Goal: Check status: Check status

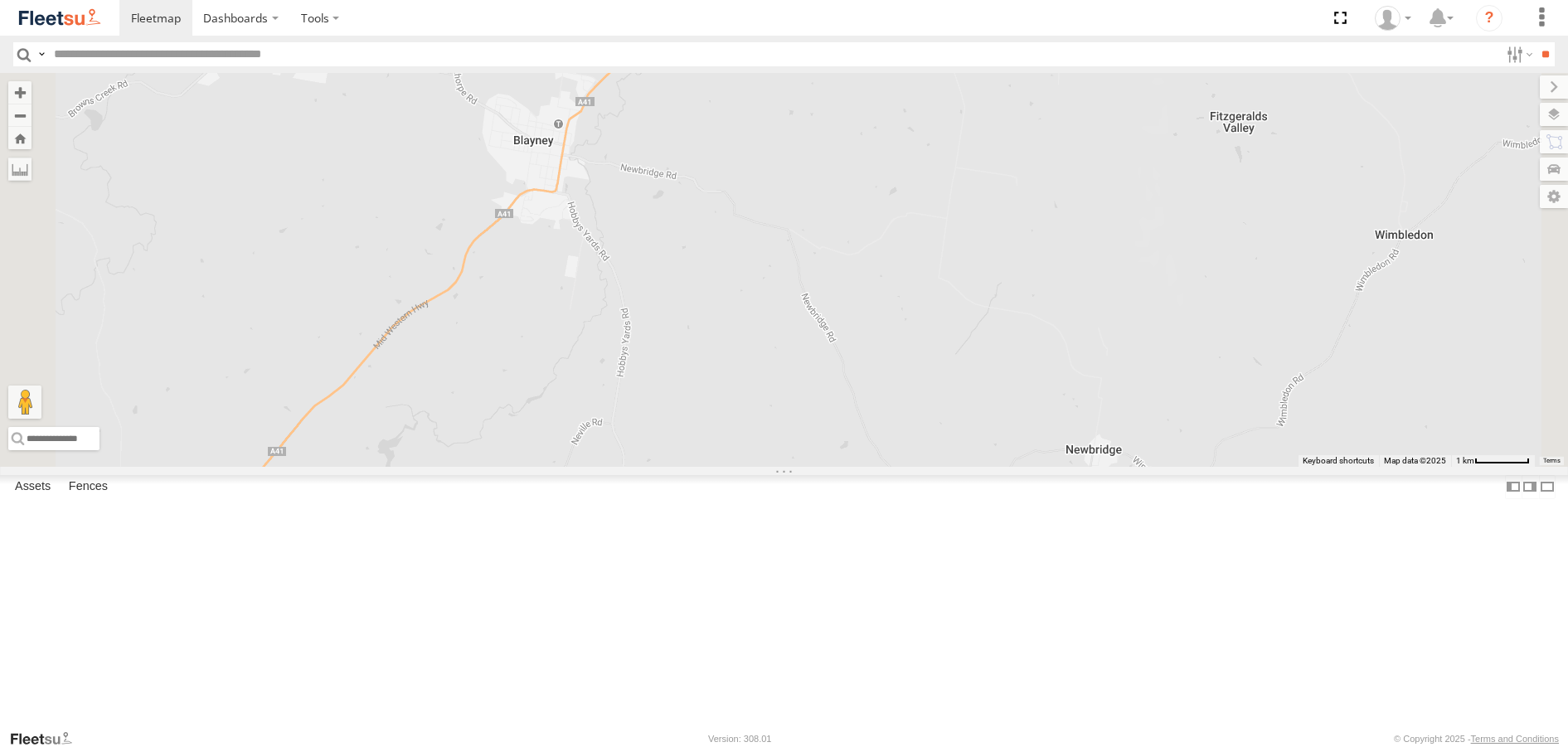
click at [1168, 287] on div at bounding box center [784, 269] width 1568 height 393
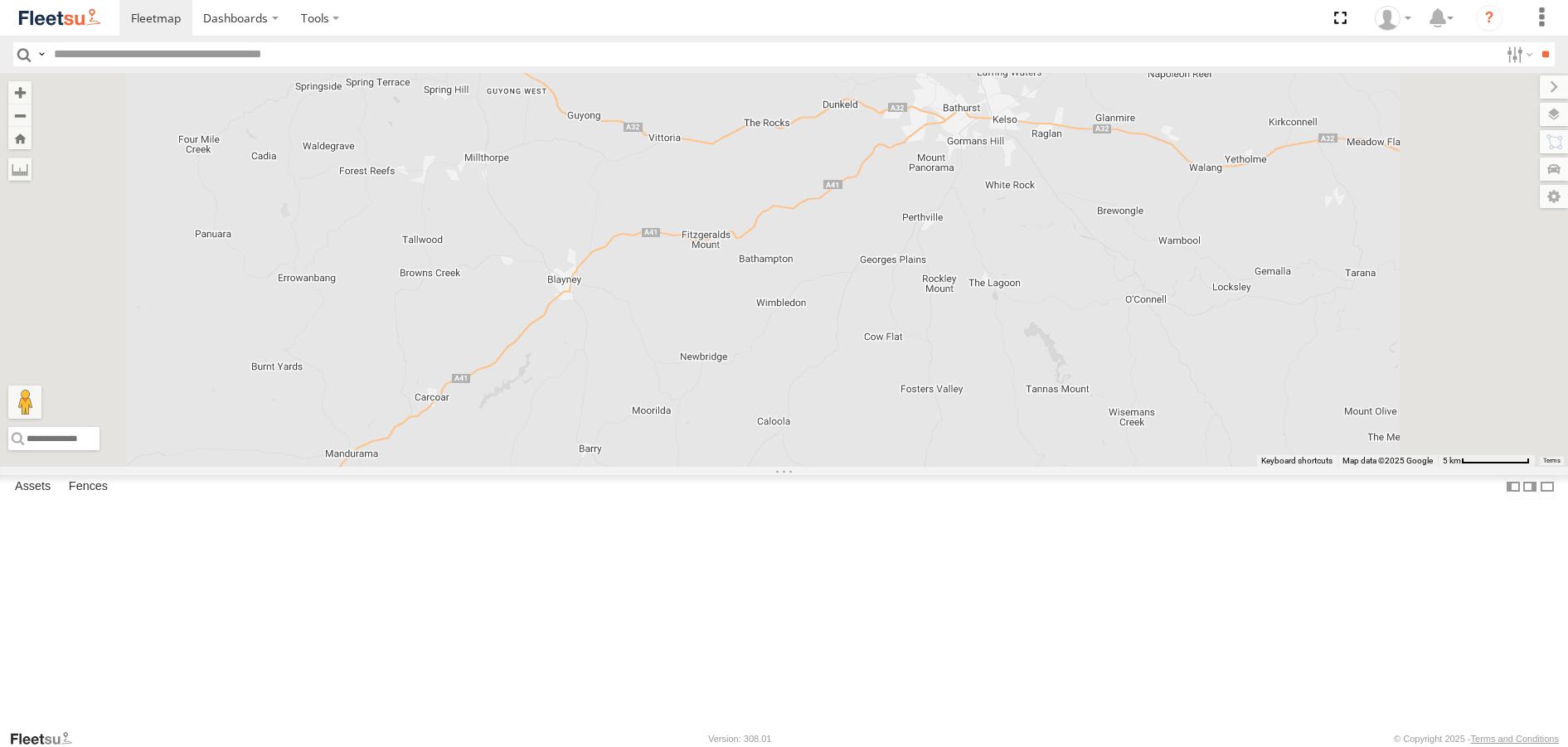
drag, startPoint x: 625, startPoint y: 484, endPoint x: 900, endPoint y: 416, distance: 283.3
click at [900, 416] on div at bounding box center [784, 269] width 1568 height 393
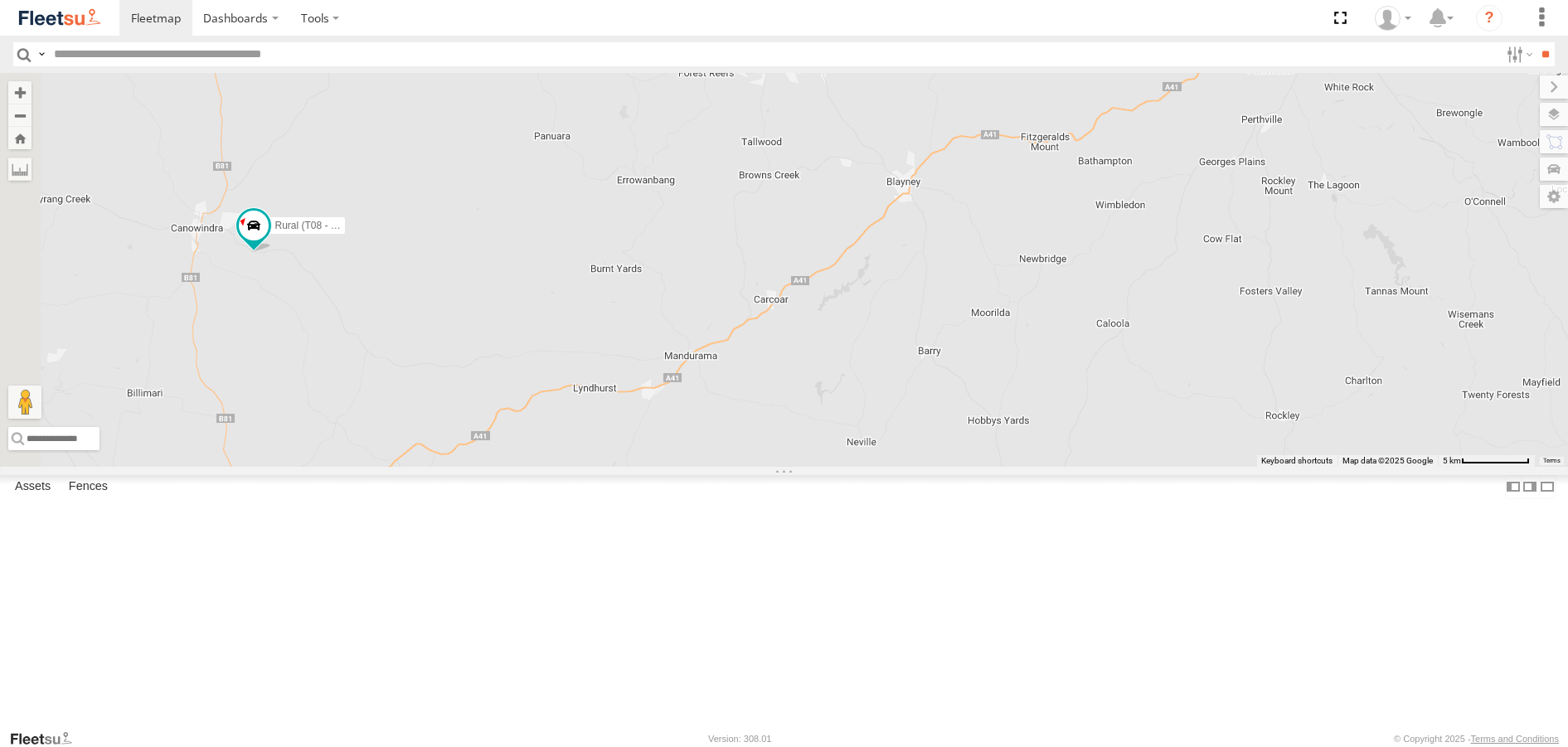
drag, startPoint x: 733, startPoint y: 552, endPoint x: 894, endPoint y: 438, distance: 197.3
click at [894, 438] on div "Rural (T08 - [PERSON_NAME])" at bounding box center [784, 269] width 1568 height 393
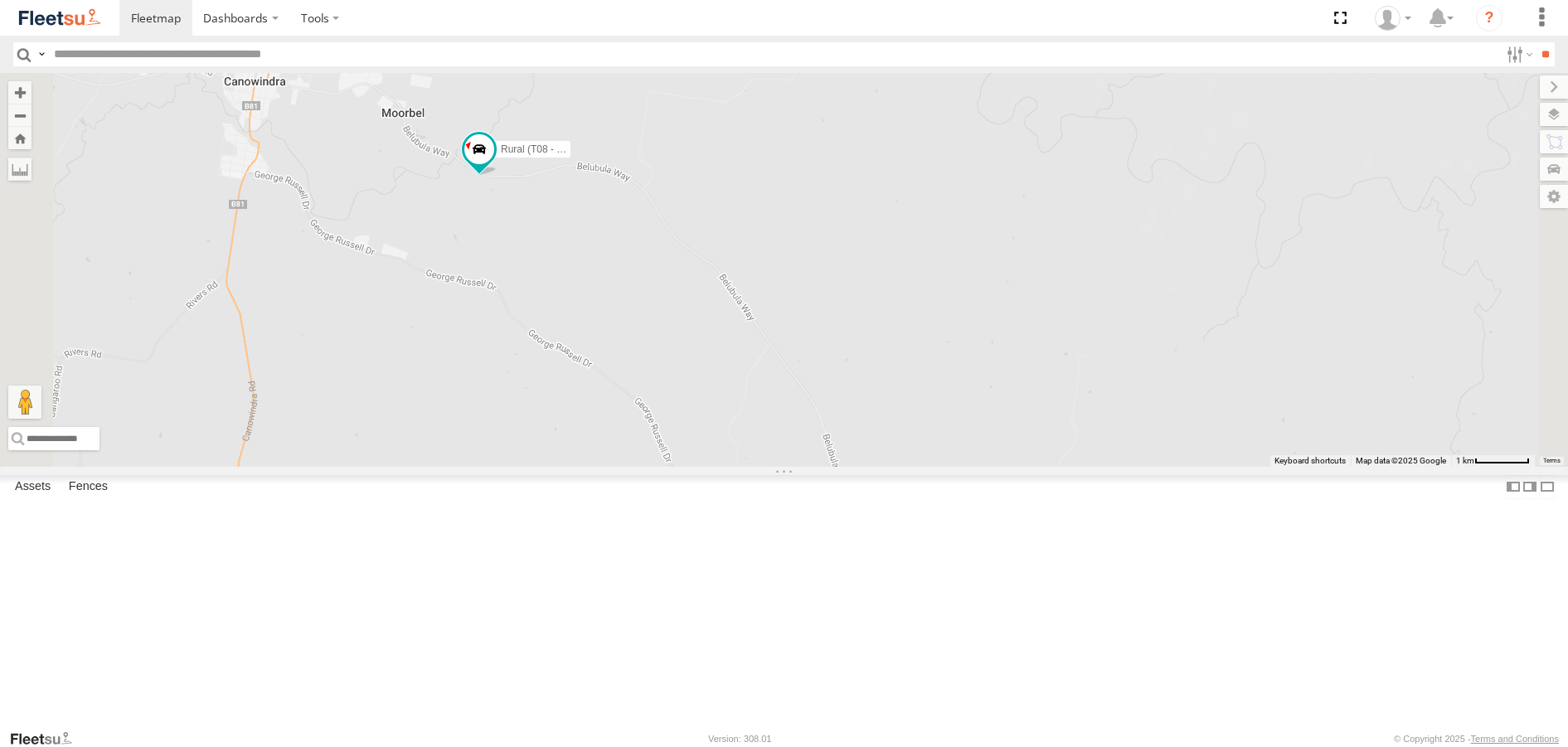
drag, startPoint x: 629, startPoint y: 158, endPoint x: 731, endPoint y: 362, distance: 228.1
click at [731, 362] on div "Rural (T08 - [PERSON_NAME])" at bounding box center [784, 269] width 1568 height 393
click at [524, 159] on span at bounding box center [510, 144] width 30 height 30
click at [362, 82] on label at bounding box center [346, 76] width 32 height 12
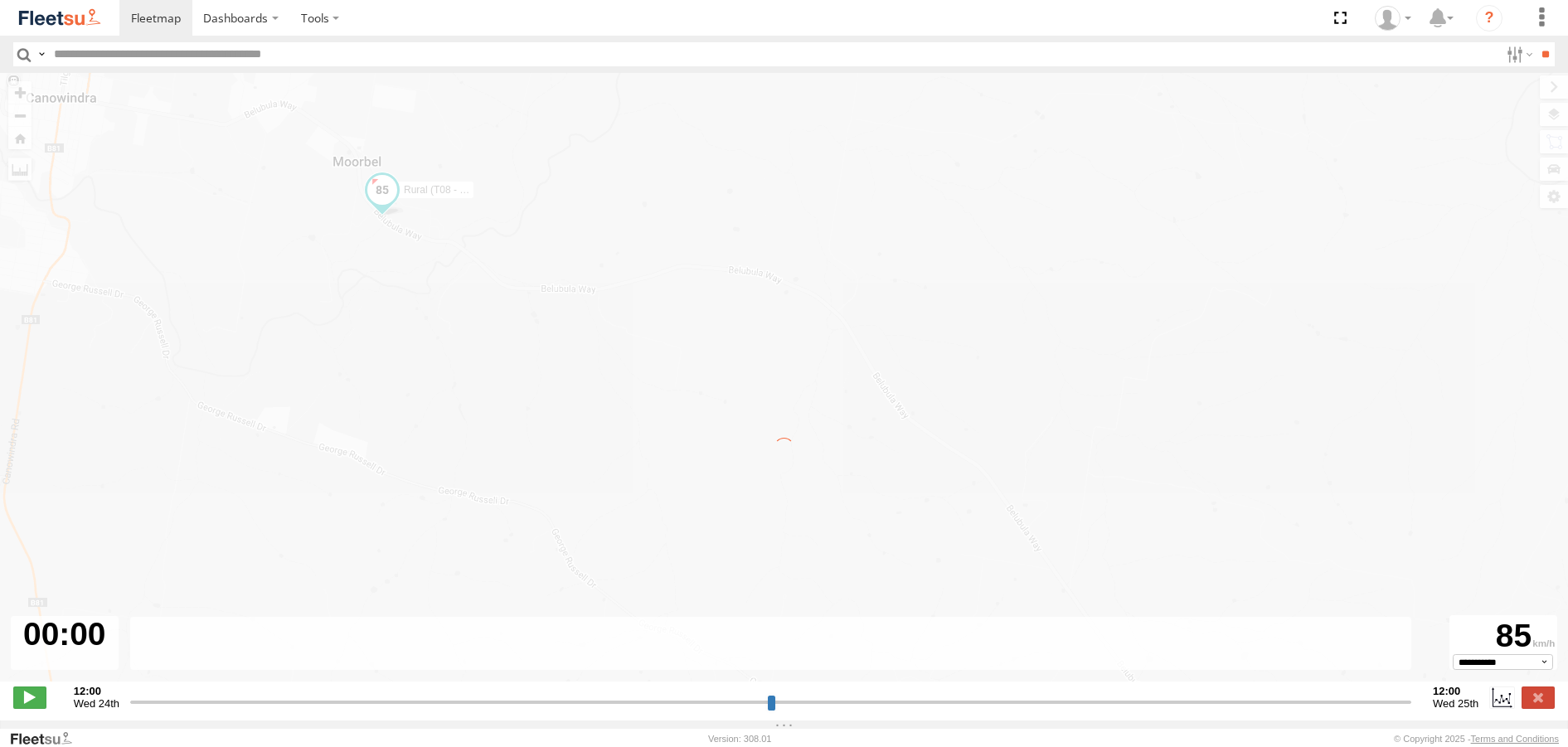
type input "**********"
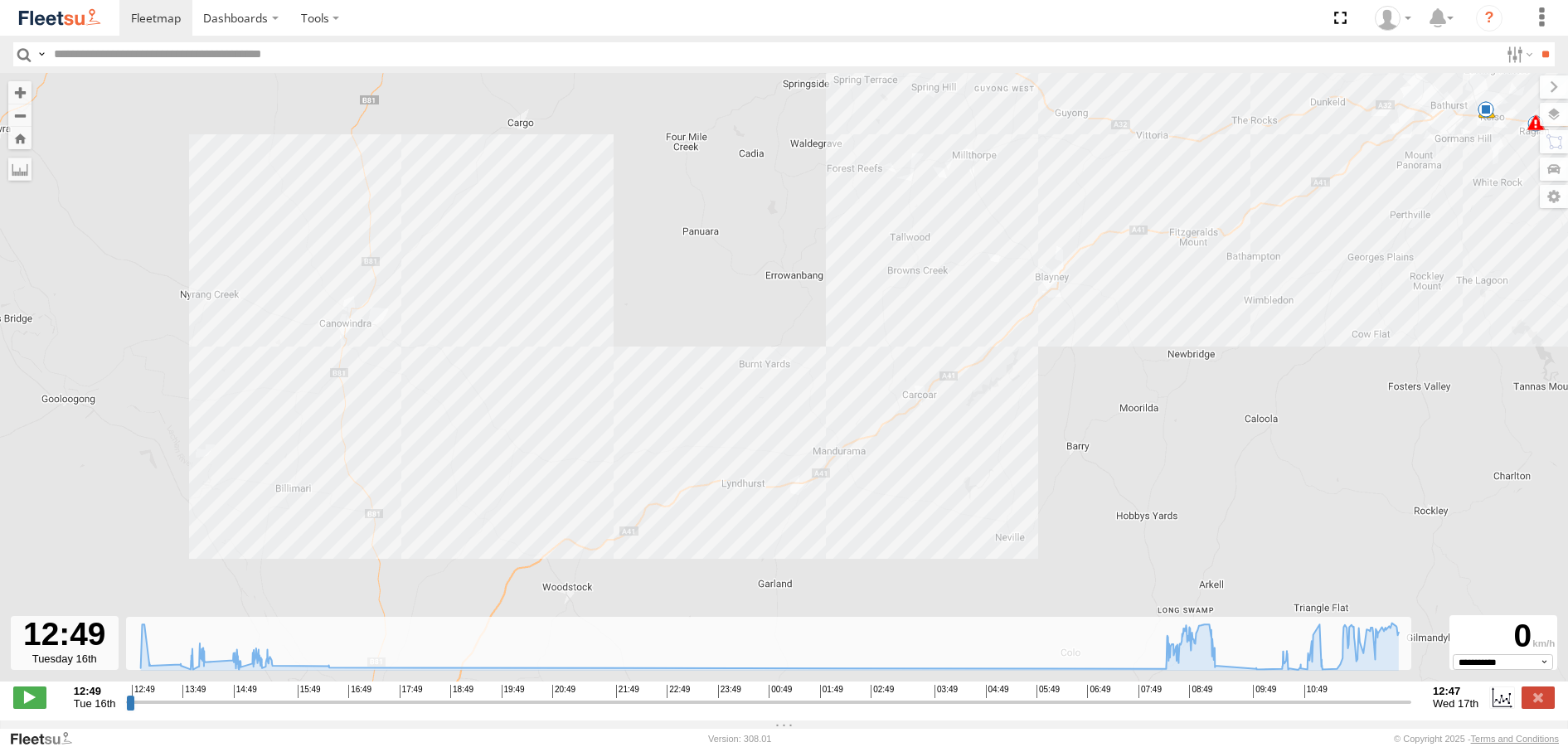
drag, startPoint x: 604, startPoint y: 511, endPoint x: 871, endPoint y: 323, distance: 326.5
click at [871, 323] on div "Rural (T08 - Matt) 14:04 Tue 14:10 Tue 14:34 Tue 07:56 Wed 07:56 Wed 08:13 Wed …" at bounding box center [784, 386] width 1568 height 627
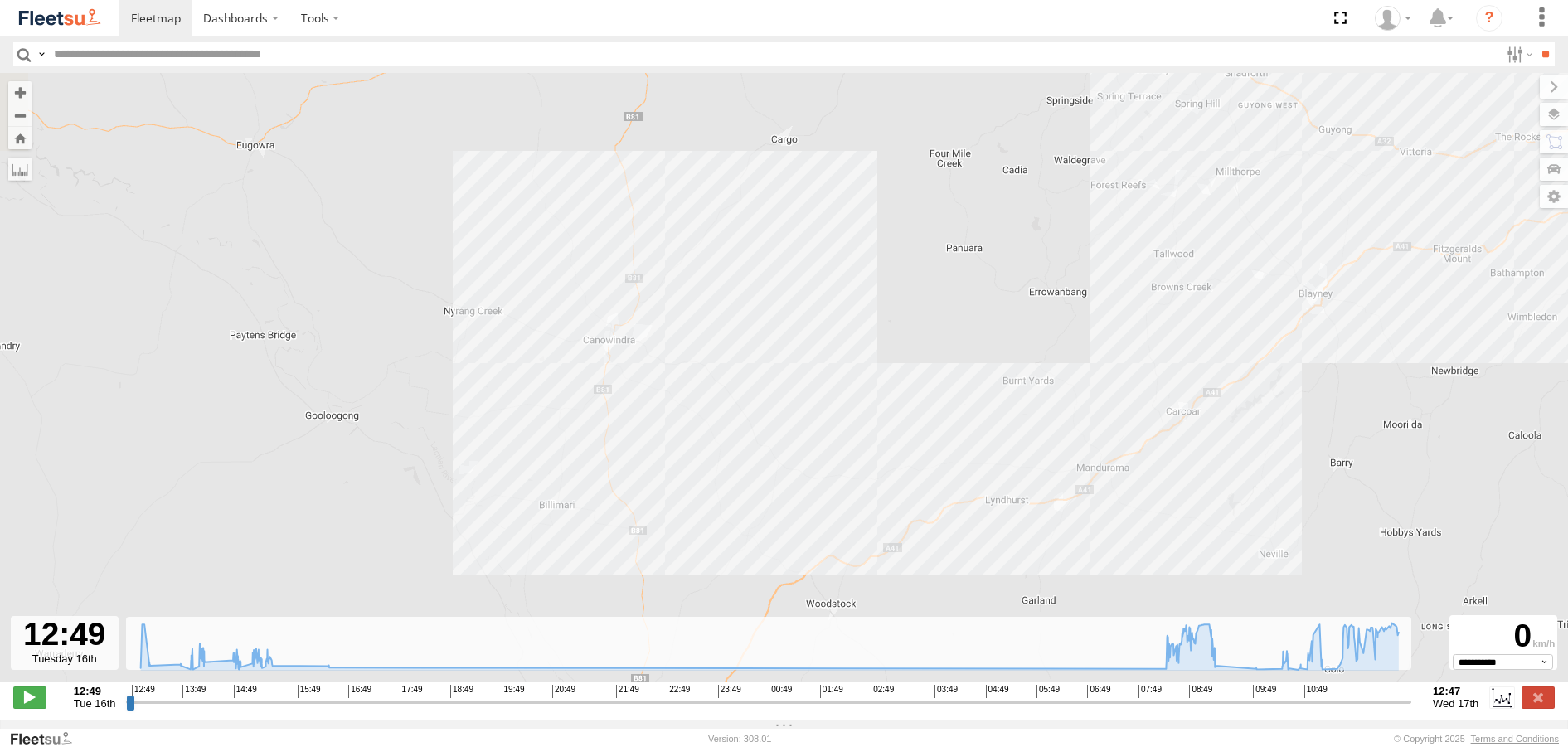
drag, startPoint x: 920, startPoint y: 270, endPoint x: 889, endPoint y: 426, distance: 159.1
click at [889, 425] on div "Rural (T08 - Matt) 14:04 Tue 07:56 Wed 07:56 Wed 08:13 Wed 08:13 Wed" at bounding box center [784, 386] width 1568 height 627
